Goal: Task Accomplishment & Management: Use online tool/utility

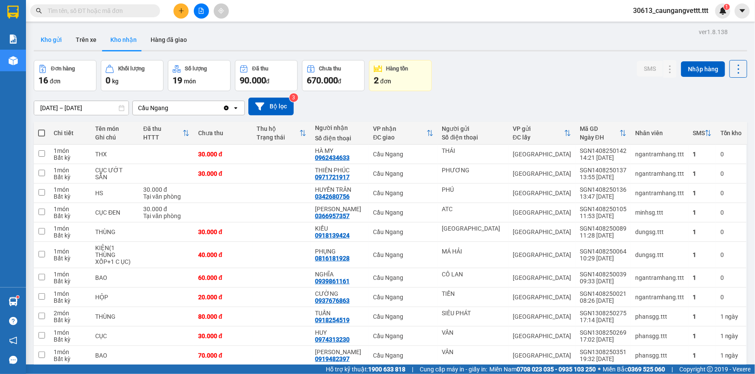
click at [52, 37] on button "Kho gửi" at bounding box center [51, 39] width 35 height 21
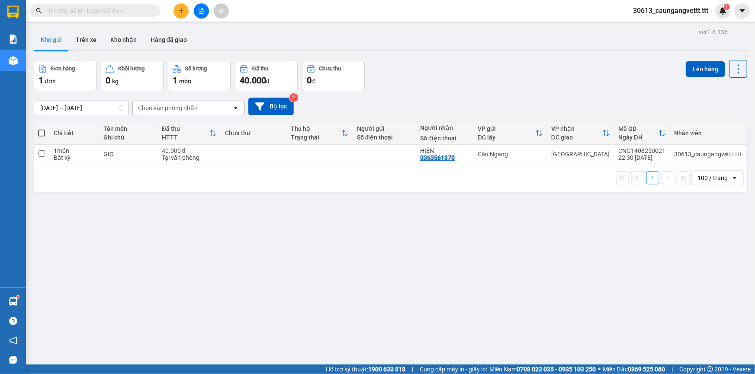
click at [41, 133] on span at bounding box center [41, 133] width 7 height 7
click at [42, 129] on input "checkbox" at bounding box center [42, 129] width 0 height 0
checkbox input "true"
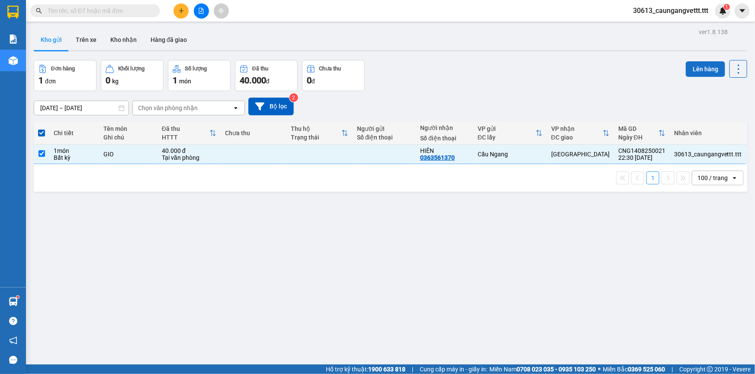
click at [692, 70] on button "Lên hàng" at bounding box center [704, 69] width 39 height 16
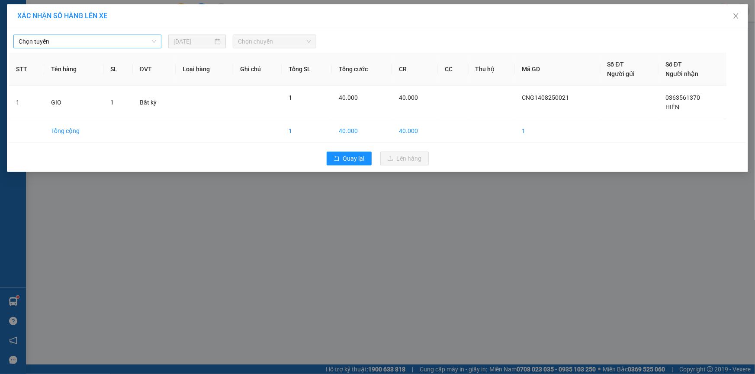
click at [96, 42] on span "Chọn tuyến" at bounding box center [88, 41] width 138 height 13
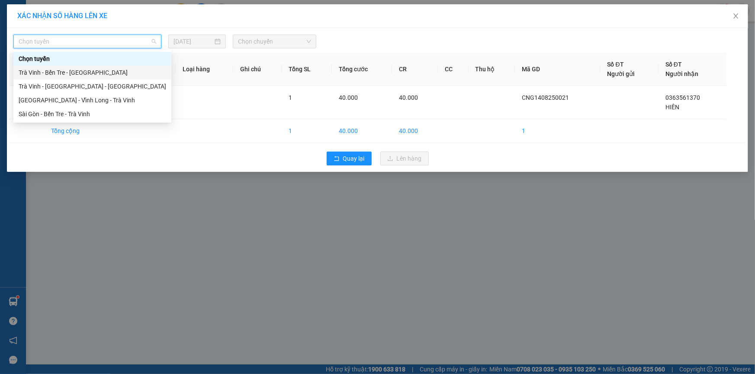
click at [83, 74] on div "Trà Vinh - Bến Tre - [GEOGRAPHIC_DATA]" at bounding box center [92, 73] width 147 height 10
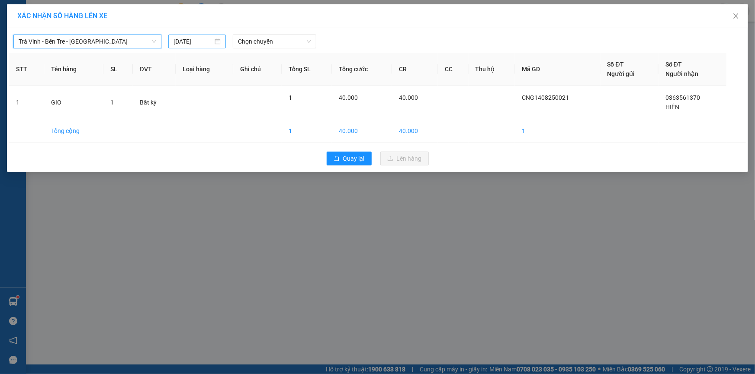
click at [177, 42] on input "[DATE]" at bounding box center [192, 42] width 39 height 10
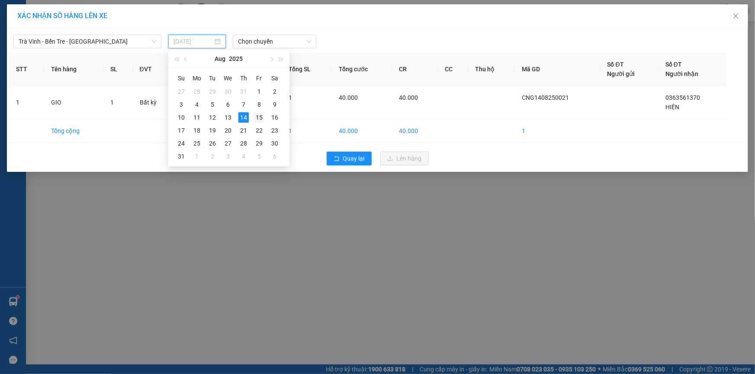
click at [259, 117] on div "15" at bounding box center [259, 117] width 10 height 10
type input "[DATE]"
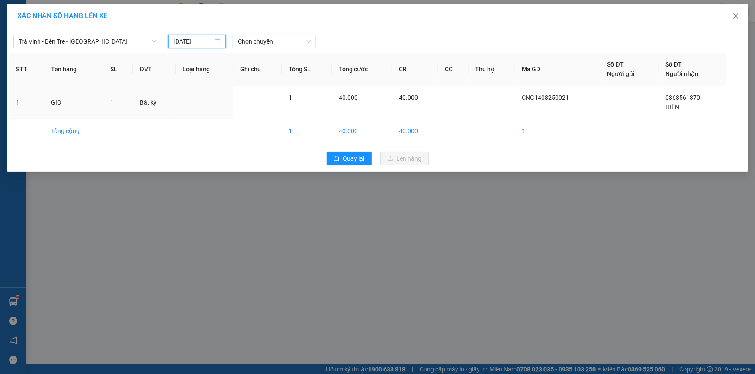
click at [257, 45] on span "Chọn chuyến" at bounding box center [274, 41] width 73 height 13
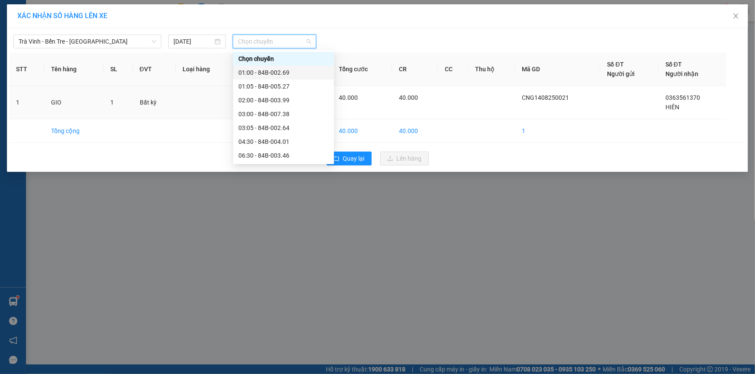
click at [264, 74] on div "01:00 - 84B-002.69" at bounding box center [283, 73] width 90 height 10
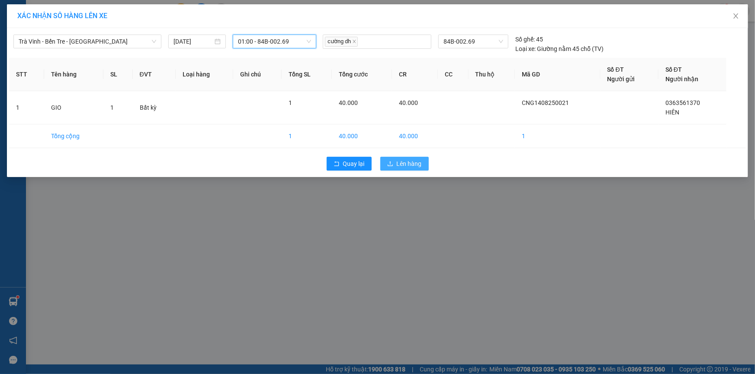
click at [404, 162] on span "Lên hàng" at bounding box center [409, 164] width 25 height 10
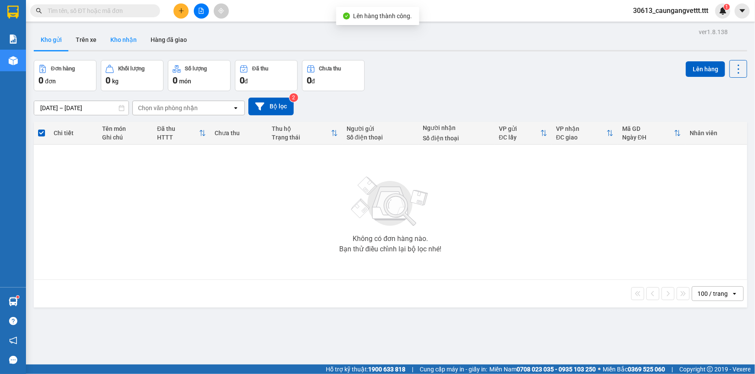
click at [122, 40] on button "Kho nhận" at bounding box center [123, 39] width 40 height 21
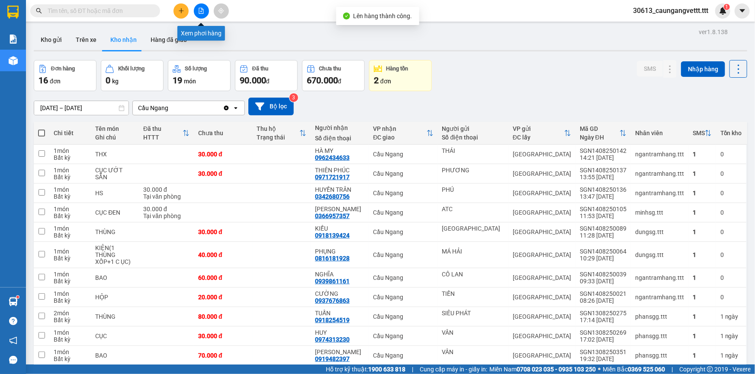
click at [203, 10] on icon "file-add" at bounding box center [201, 11] width 5 height 6
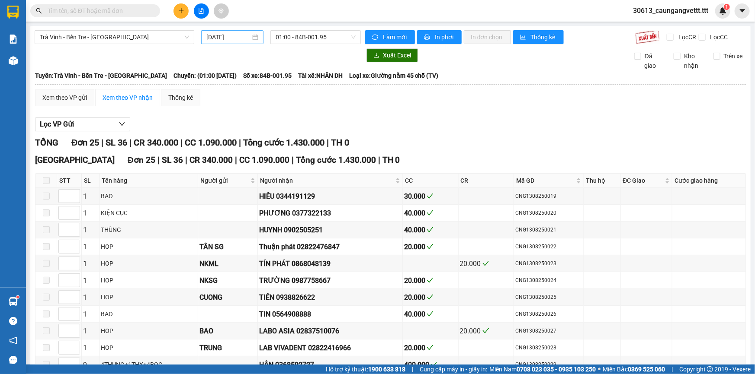
click at [211, 36] on input "[DATE]" at bounding box center [228, 37] width 44 height 10
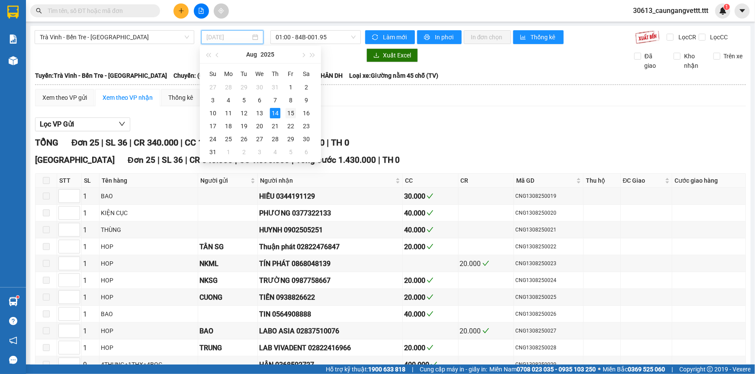
click at [291, 109] on div "15" at bounding box center [290, 113] width 10 height 10
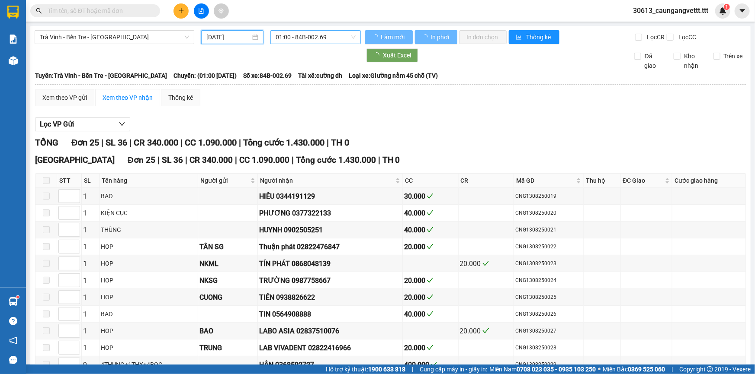
type input "[DATE]"
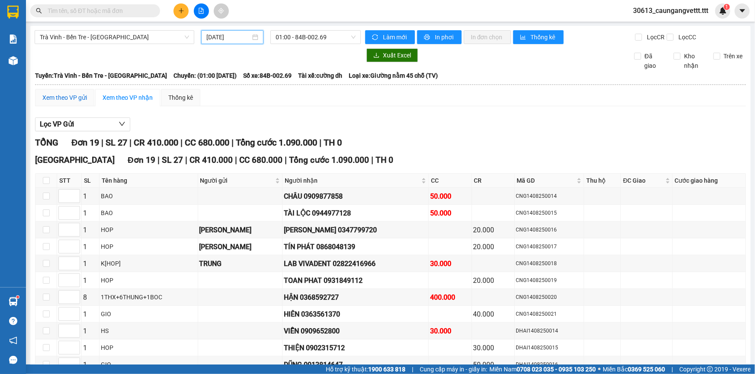
click at [64, 95] on div "Xem theo VP gửi" at bounding box center [64, 98] width 45 height 10
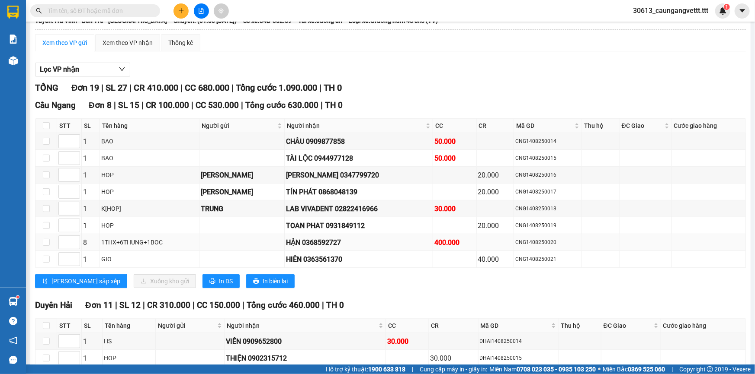
scroll to position [78, 0]
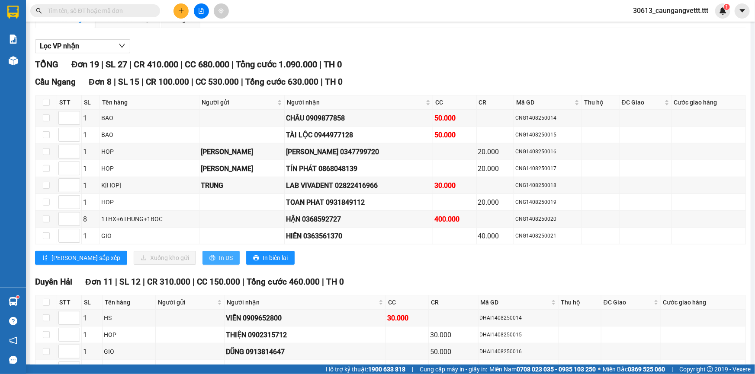
click at [219, 259] on span "In DS" at bounding box center [226, 258] width 14 height 10
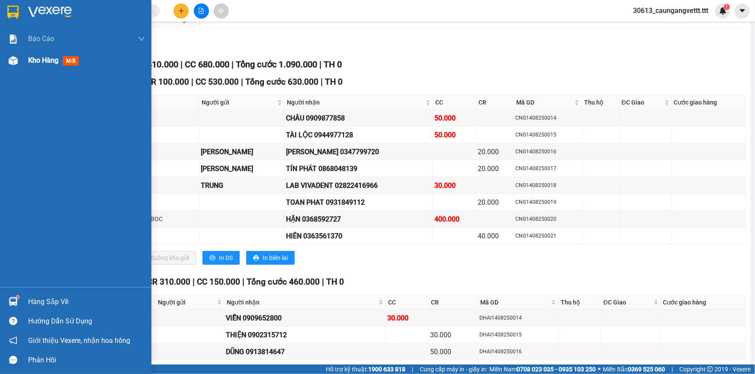
click at [35, 60] on span "Kho hàng" at bounding box center [43, 60] width 30 height 8
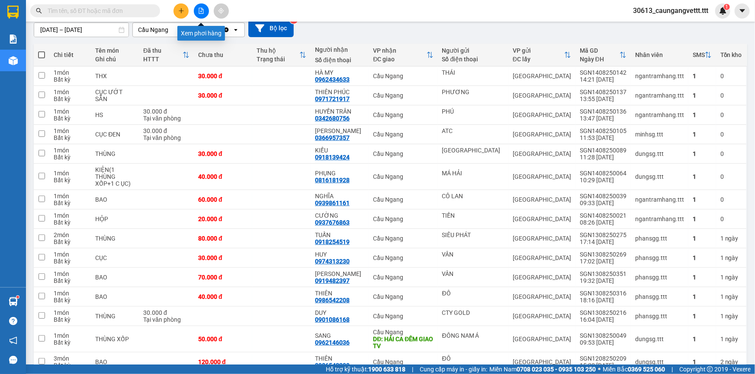
click at [201, 9] on icon "file-add" at bounding box center [201, 11] width 5 height 6
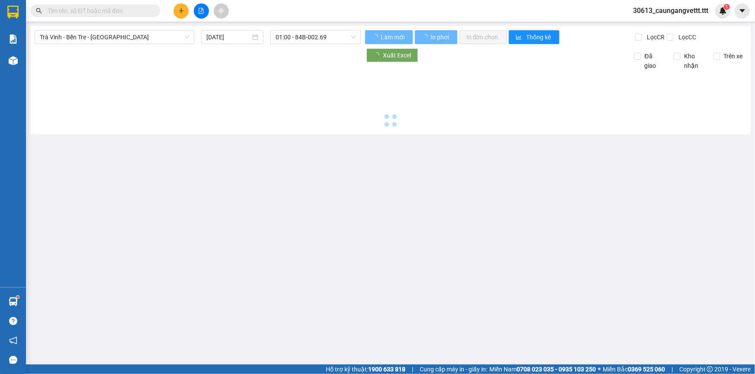
type input "[DATE]"
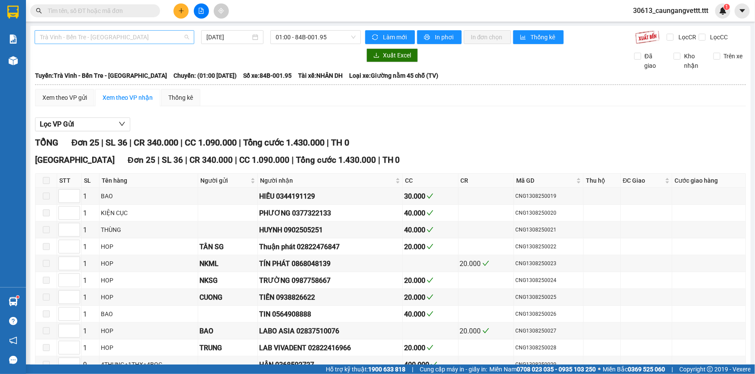
click at [143, 37] on span "Trà Vinh - Bến Tre - [GEOGRAPHIC_DATA]" at bounding box center [114, 37] width 149 height 13
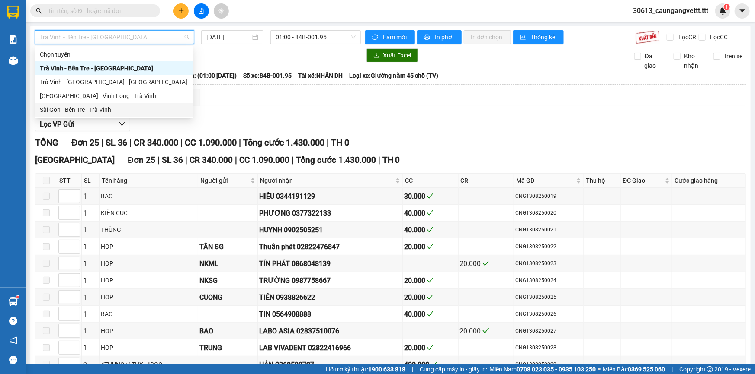
click at [112, 105] on div "Sài Gòn - Bến Tre - Trà Vinh" at bounding box center [114, 110] width 148 height 10
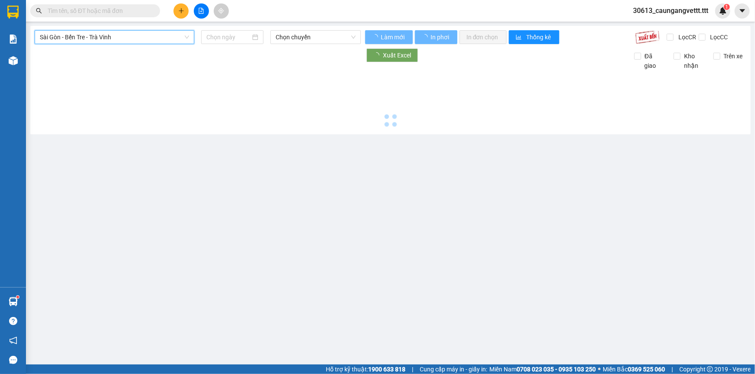
type input "[DATE]"
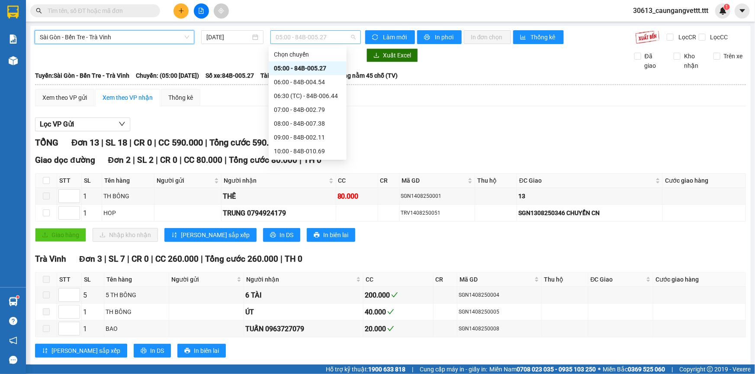
click at [319, 41] on span "05:00 - 84B-005.27" at bounding box center [315, 37] width 80 height 13
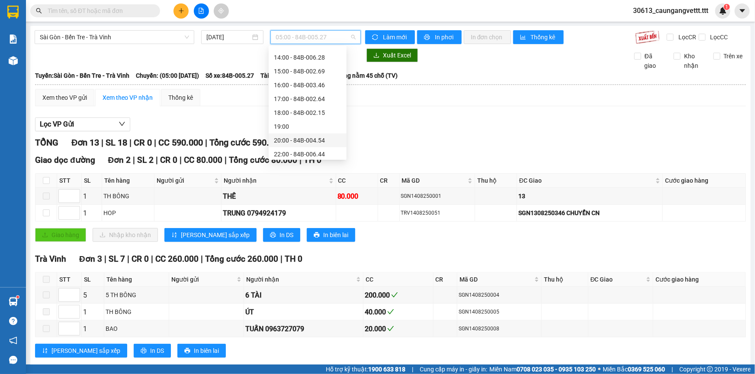
scroll to position [166, 0]
click at [298, 150] on div "22:00 - 84B-006.44" at bounding box center [307, 152] width 67 height 10
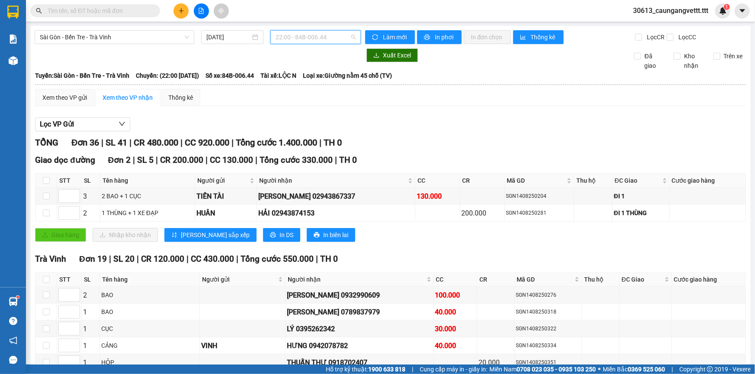
click at [313, 37] on span "22:00 - 84B-006.44" at bounding box center [315, 37] width 80 height 13
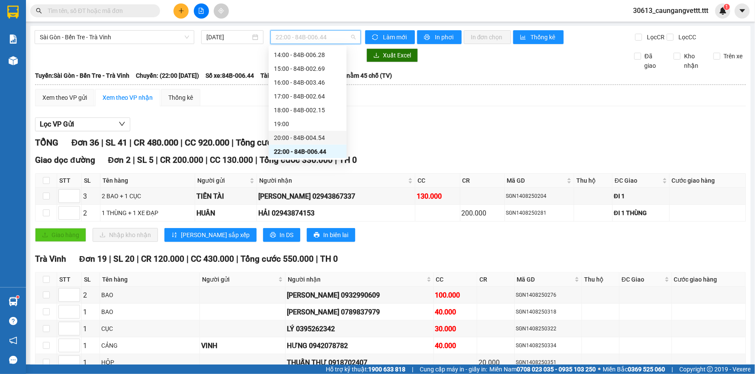
click at [295, 139] on div "20:00 - 84B-004.54" at bounding box center [307, 138] width 67 height 10
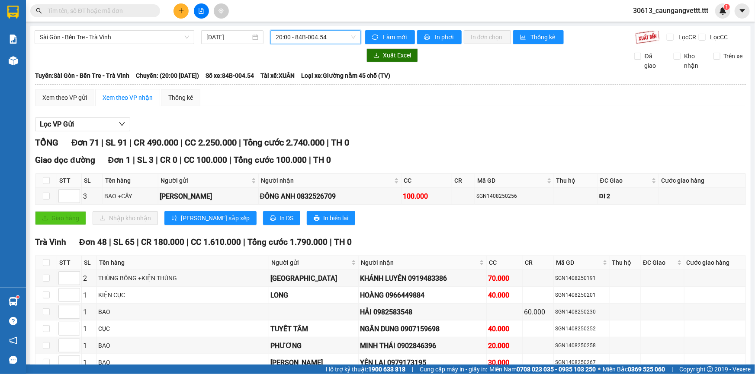
click at [301, 35] on span "20:00 - 84B-004.54" at bounding box center [315, 37] width 80 height 13
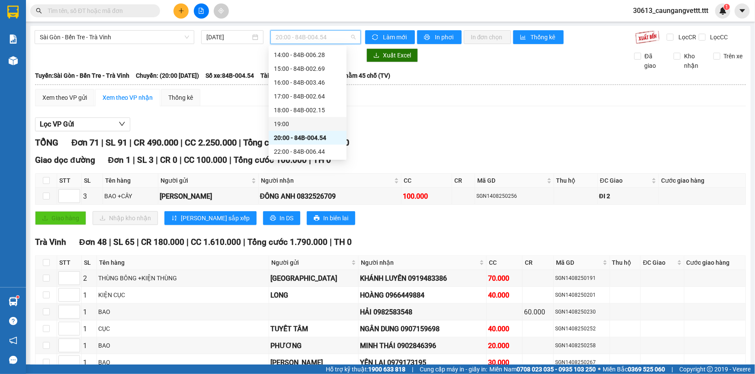
drag, startPoint x: 285, startPoint y: 120, endPoint x: 297, endPoint y: 58, distance: 62.7
click at [285, 119] on div "19:00" at bounding box center [307, 124] width 67 height 10
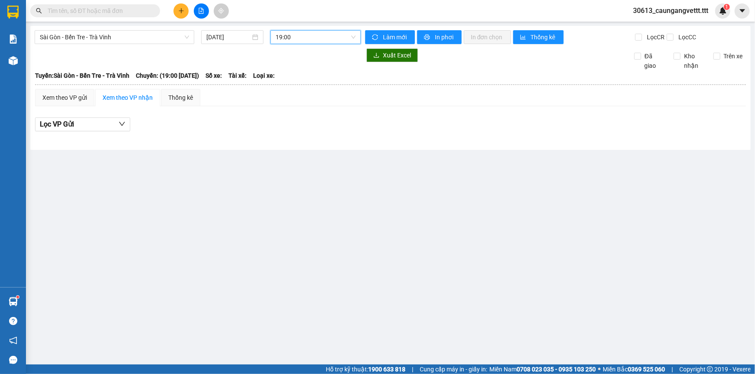
click at [299, 36] on span "19:00" at bounding box center [315, 37] width 80 height 13
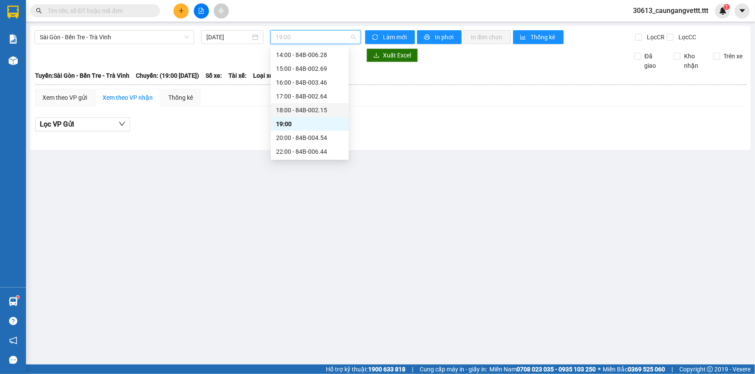
click at [294, 107] on div "18:00 - 84B-002.15" at bounding box center [309, 111] width 67 height 10
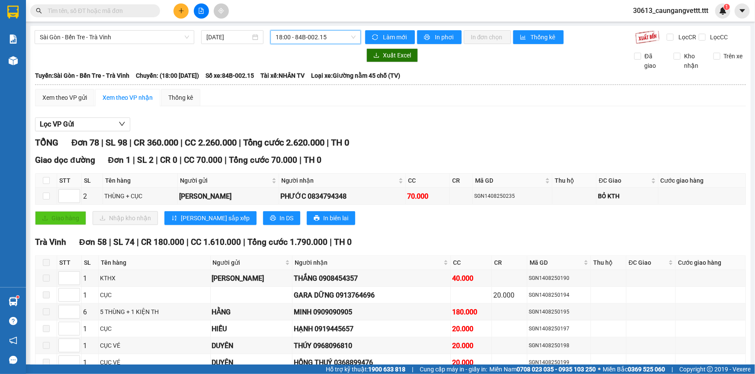
drag, startPoint x: 313, startPoint y: 41, endPoint x: 311, endPoint y: 49, distance: 8.3
click at [313, 40] on span "18:00 - 84B-002.15" at bounding box center [315, 37] width 80 height 13
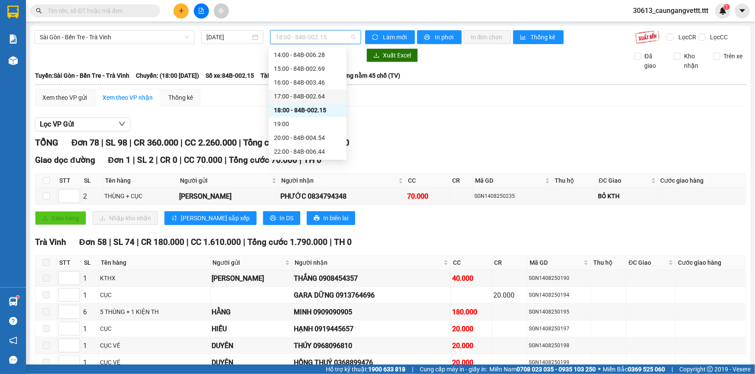
click at [288, 97] on div "17:00 - 84B-002.64" at bounding box center [307, 97] width 67 height 10
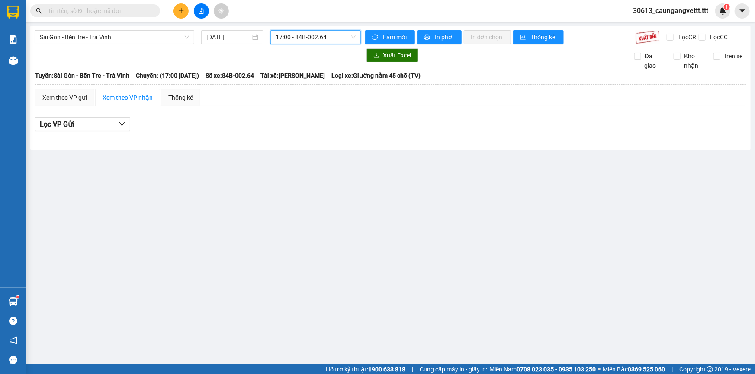
click at [305, 37] on span "17:00 - 84B-002.64" at bounding box center [315, 37] width 80 height 13
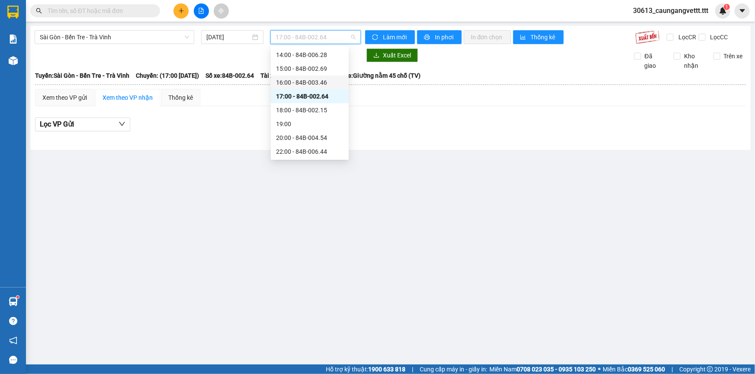
click at [298, 82] on div "16:00 - 84B-003.46" at bounding box center [309, 83] width 67 height 10
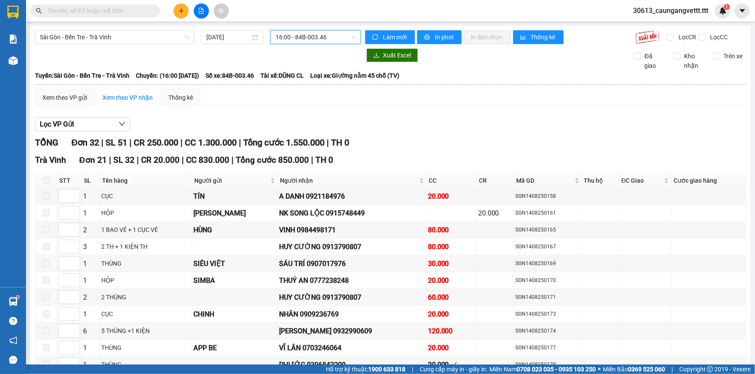
click at [314, 38] on span "16:00 - 84B-003.46" at bounding box center [315, 37] width 80 height 13
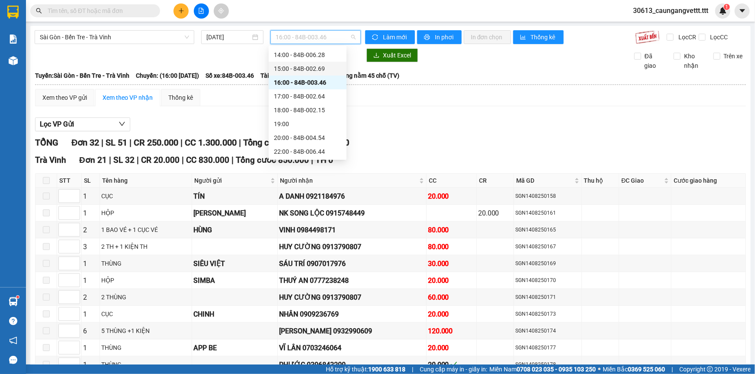
click at [296, 67] on div "15:00 - 84B-002.69" at bounding box center [307, 69] width 67 height 10
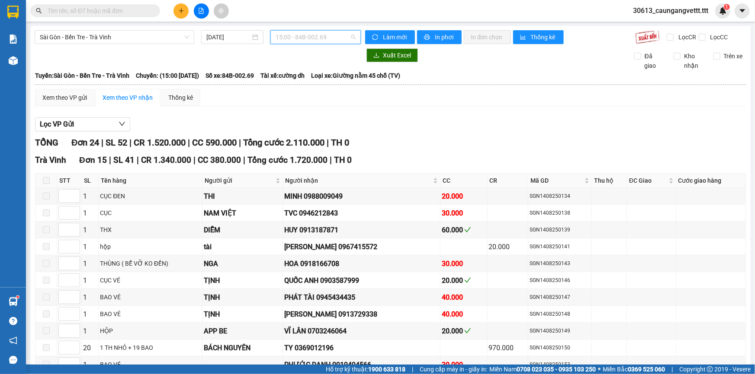
click at [313, 35] on span "15:00 - 84B-002.69" at bounding box center [315, 37] width 80 height 13
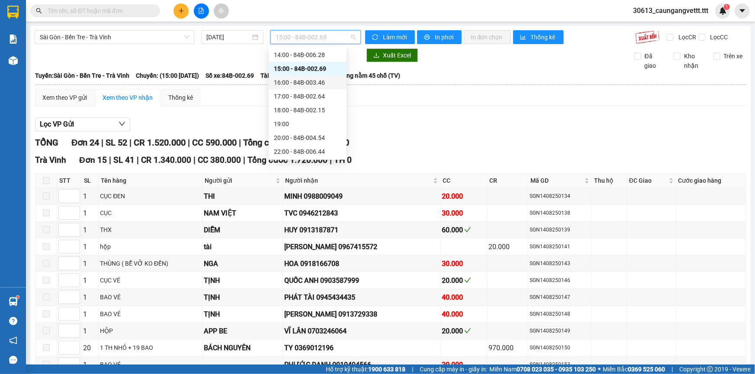
click at [307, 80] on div "16:00 - 84B-003.46" at bounding box center [307, 83] width 67 height 10
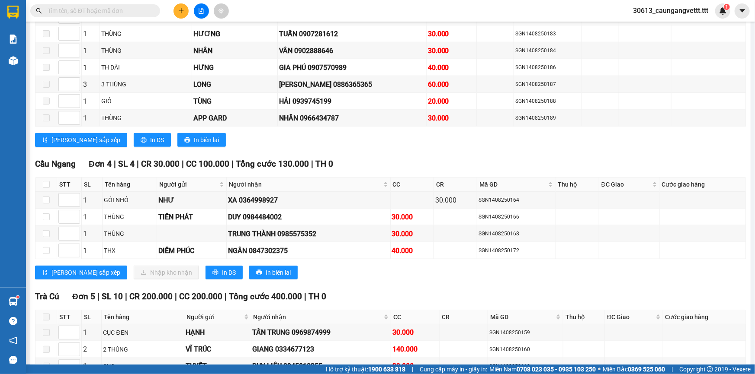
scroll to position [419, 0]
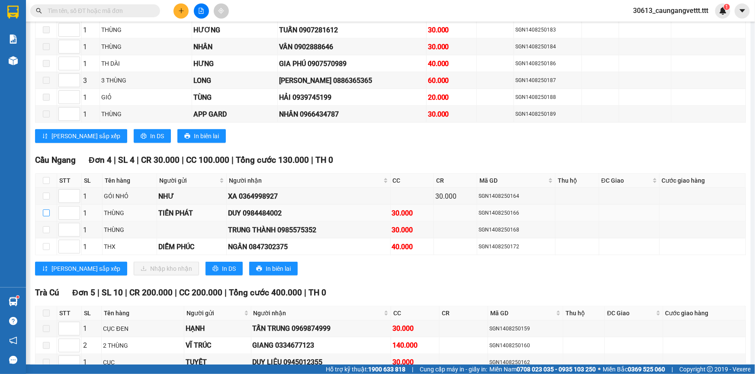
click at [47, 211] on input "checkbox" at bounding box center [46, 213] width 7 height 7
checkbox input "true"
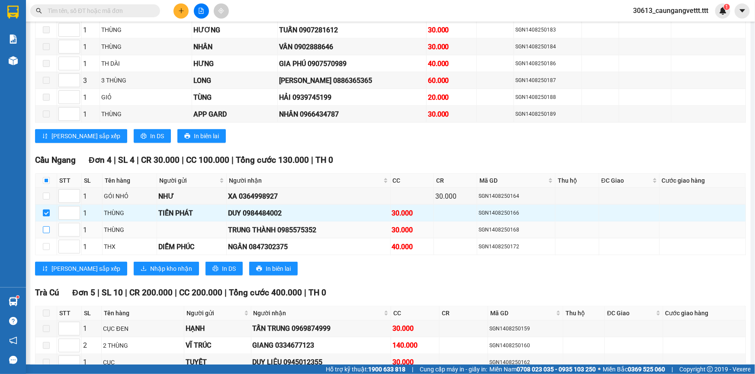
click at [46, 227] on input "checkbox" at bounding box center [46, 230] width 7 height 7
checkbox input "true"
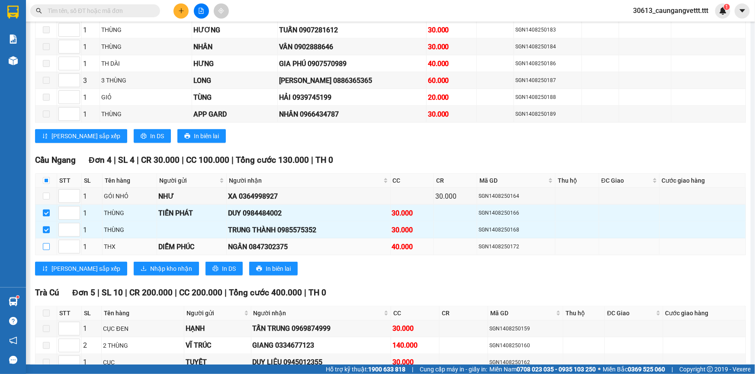
click at [46, 245] on input "checkbox" at bounding box center [46, 246] width 7 height 7
checkbox input "true"
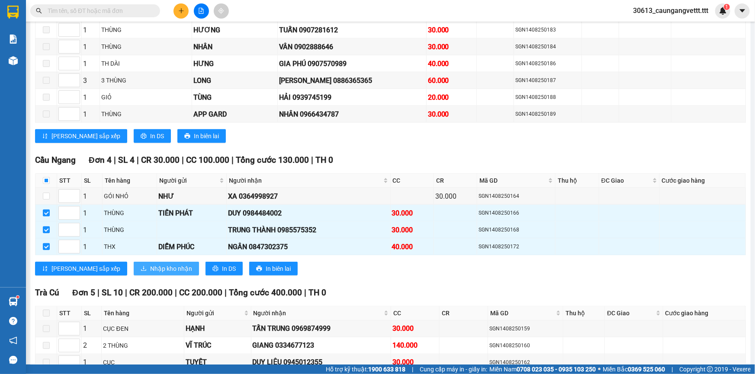
click at [150, 265] on span "Nhập kho nhận" at bounding box center [171, 269] width 42 height 10
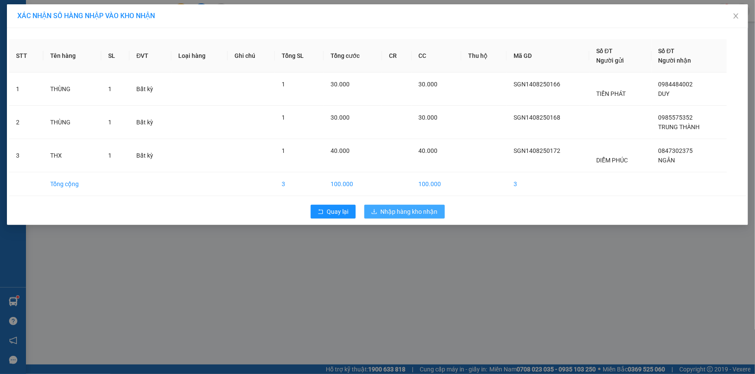
click at [398, 214] on span "Nhập hàng kho nhận" at bounding box center [409, 212] width 57 height 10
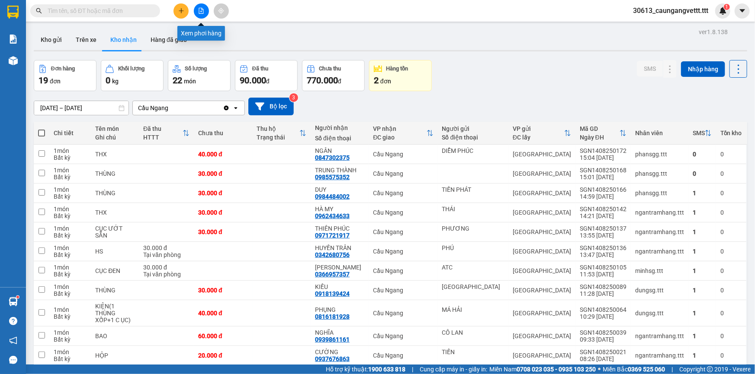
click at [200, 12] on icon "file-add" at bounding box center [201, 11] width 6 height 6
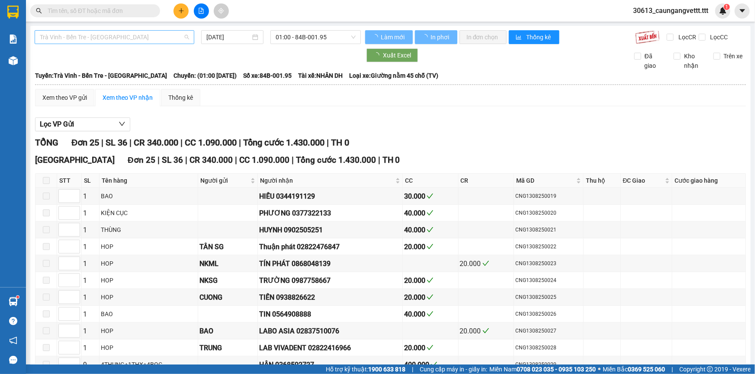
click at [130, 39] on span "Trà Vinh - Bến Tre - [GEOGRAPHIC_DATA]" at bounding box center [114, 37] width 149 height 13
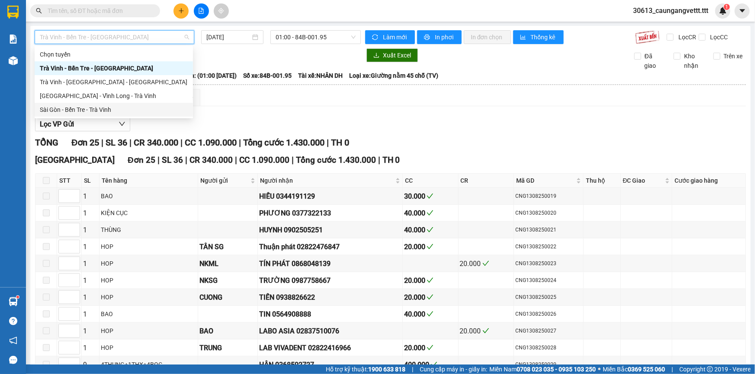
click at [112, 108] on div "Sài Gòn - Bến Tre - Trà Vinh" at bounding box center [114, 110] width 148 height 10
type input "[DATE]"
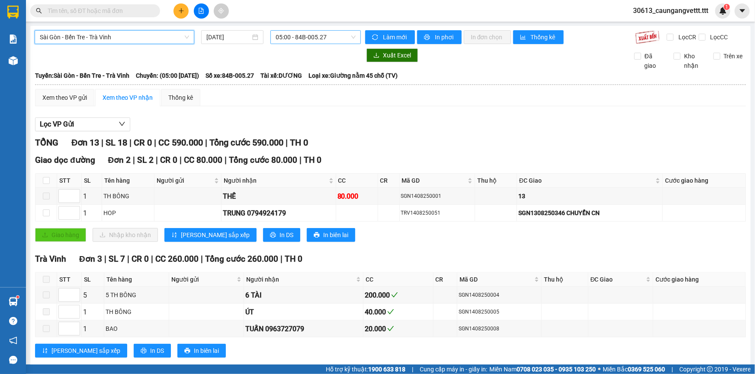
click at [295, 38] on span "05:00 - 84B-005.27" at bounding box center [315, 37] width 80 height 13
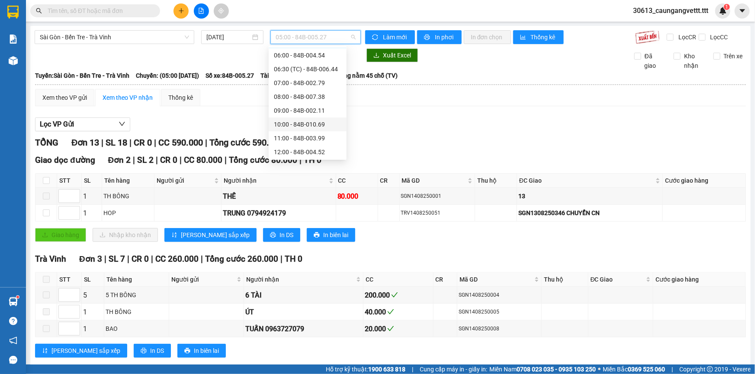
scroll to position [105, 0]
click at [293, 130] on div "15:00 - 84B-002.69" at bounding box center [307, 130] width 67 height 10
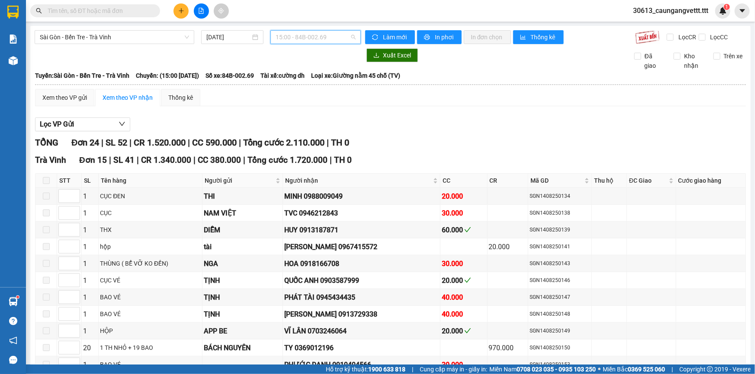
drag, startPoint x: 309, startPoint y: 41, endPoint x: 306, endPoint y: 76, distance: 35.1
click at [309, 42] on span "15:00 - 84B-002.69" at bounding box center [315, 37] width 80 height 13
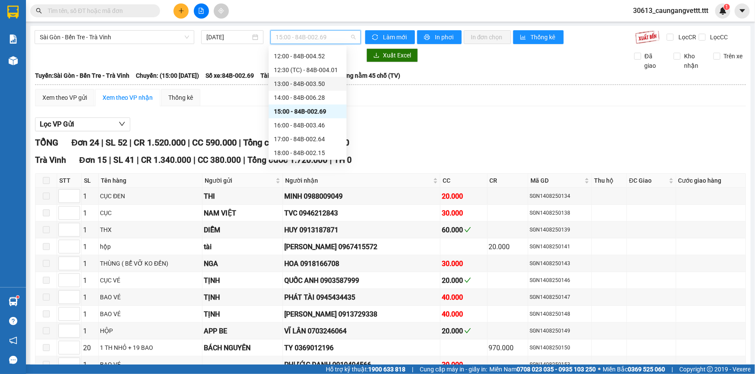
scroll to position [131, 0]
click at [294, 129] on div "17:00 - 84B-002.64" at bounding box center [307, 131] width 67 height 10
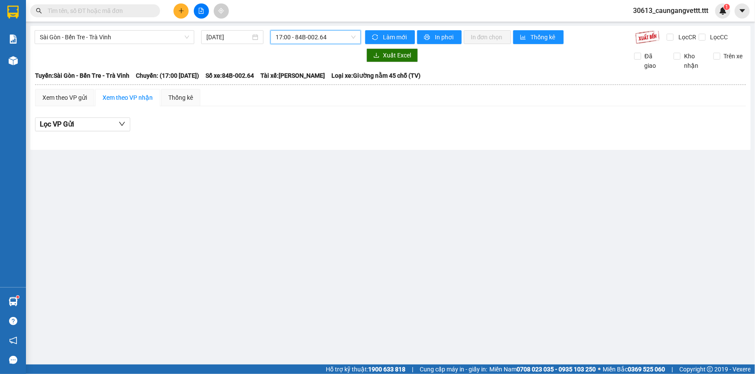
drag, startPoint x: 311, startPoint y: 38, endPoint x: 310, endPoint y: 86, distance: 48.0
click at [311, 39] on span "17:00 - 84B-002.64" at bounding box center [315, 37] width 80 height 13
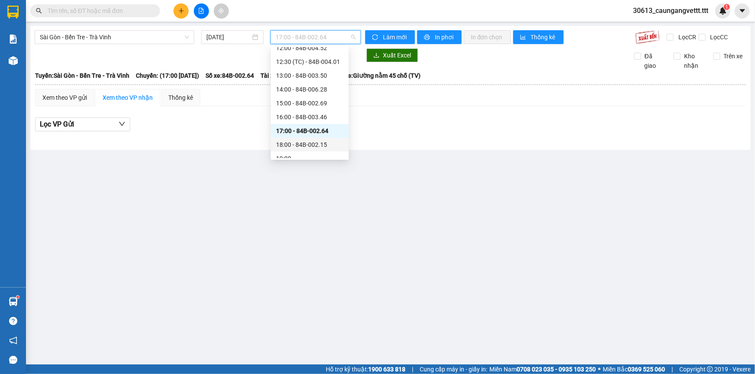
click at [298, 145] on div "18:00 - 84B-002.15" at bounding box center [309, 145] width 67 height 10
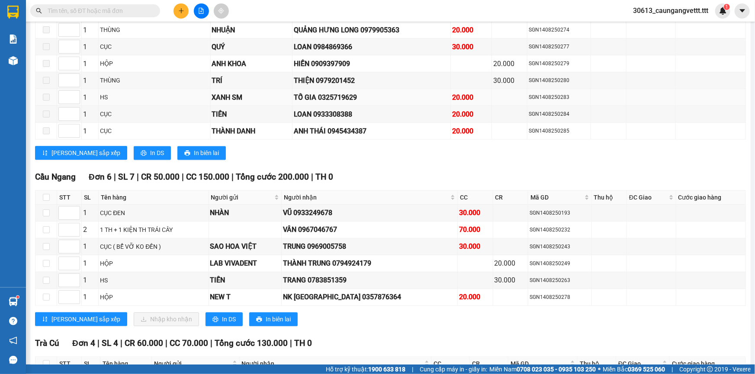
scroll to position [1206, 0]
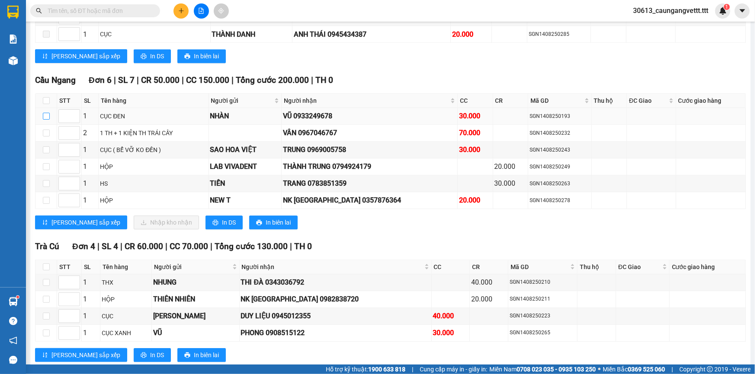
click at [44, 113] on input "checkbox" at bounding box center [46, 116] width 7 height 7
checkbox input "true"
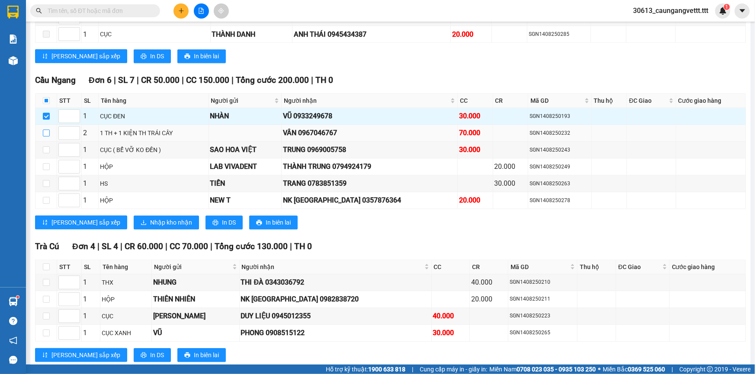
click at [47, 130] on input "checkbox" at bounding box center [46, 133] width 7 height 7
checkbox input "true"
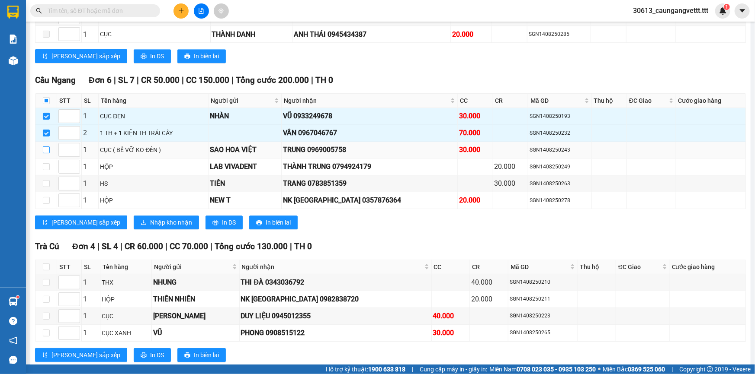
click at [47, 147] on input "checkbox" at bounding box center [46, 150] width 7 height 7
checkbox input "true"
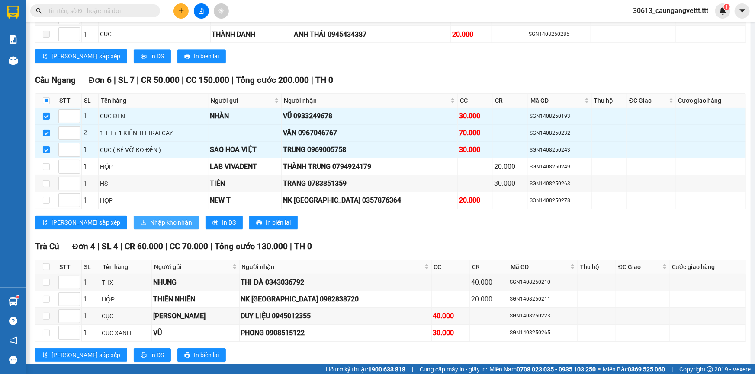
click at [150, 218] on span "Nhập kho nhận" at bounding box center [171, 223] width 42 height 10
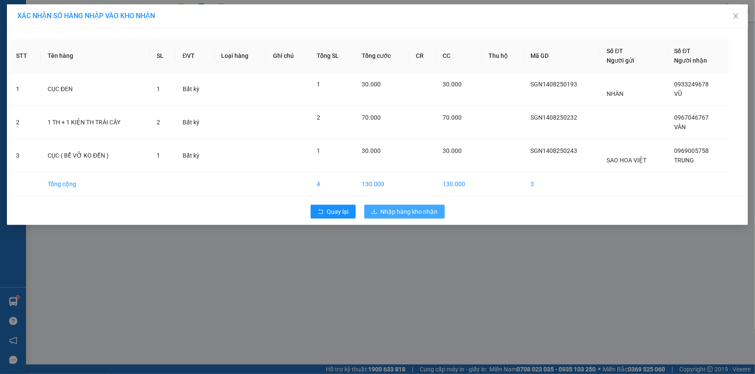
click at [397, 211] on span "Nhập hàng kho nhận" at bounding box center [409, 212] width 57 height 10
